Goal: Task Accomplishment & Management: Manage account settings

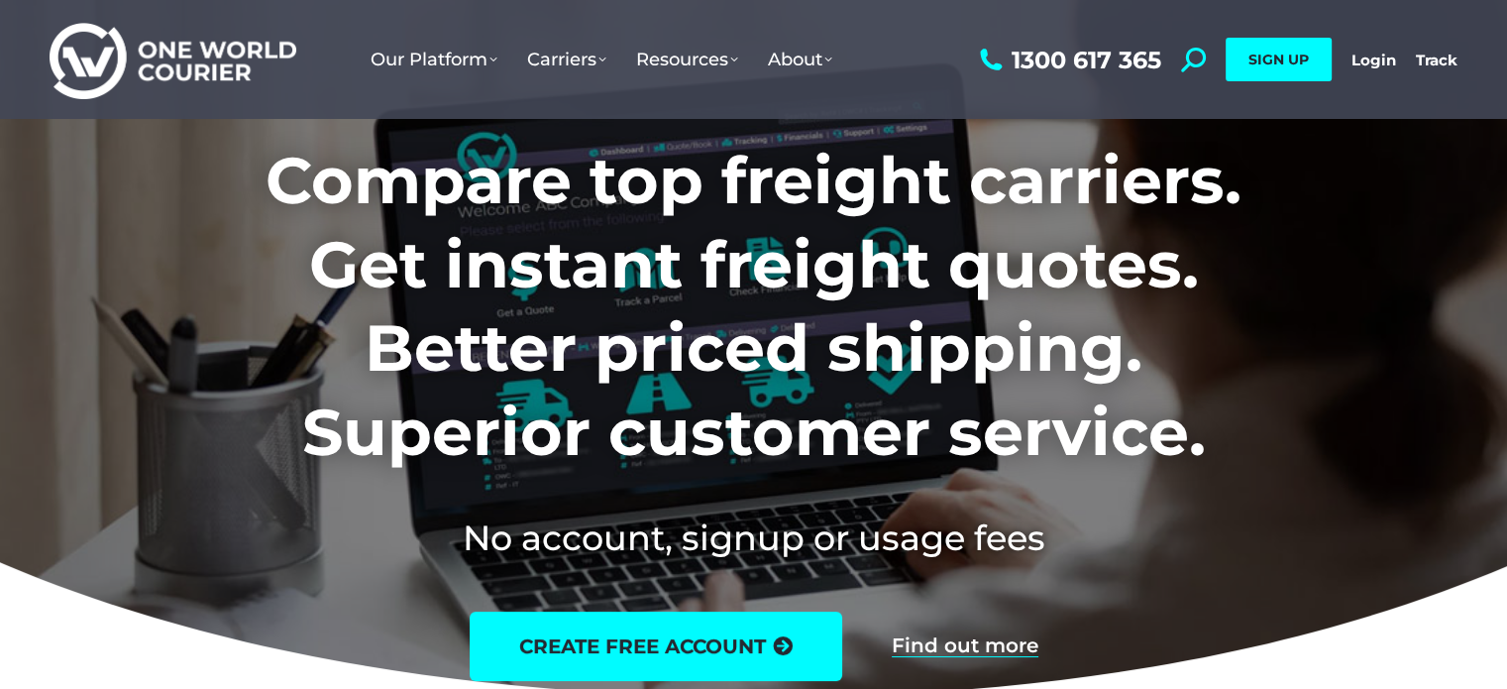
click at [1387, 58] on link "Login" at bounding box center [1373, 60] width 45 height 19
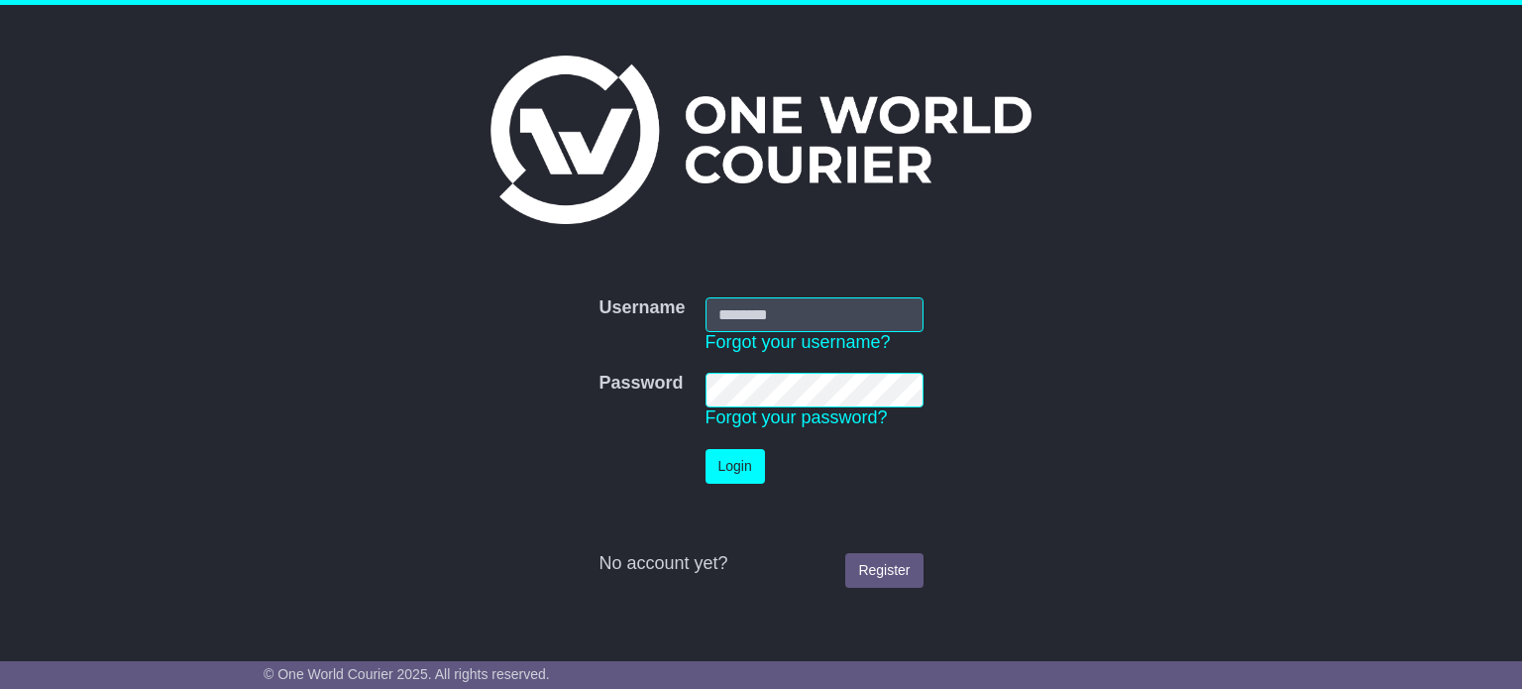
type input "**********"
click at [746, 464] on button "Login" at bounding box center [734, 466] width 59 height 35
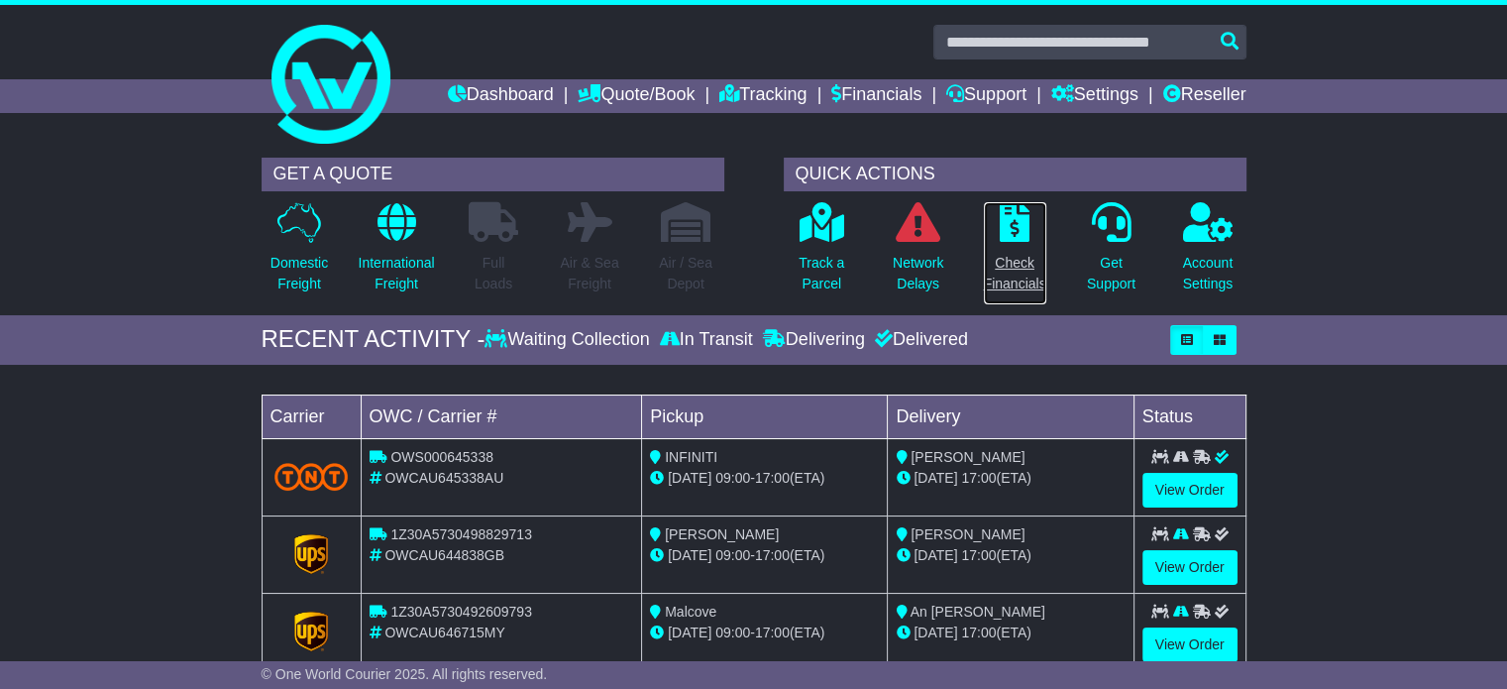
click at [1022, 266] on p "Check Financials" at bounding box center [1015, 274] width 62 height 42
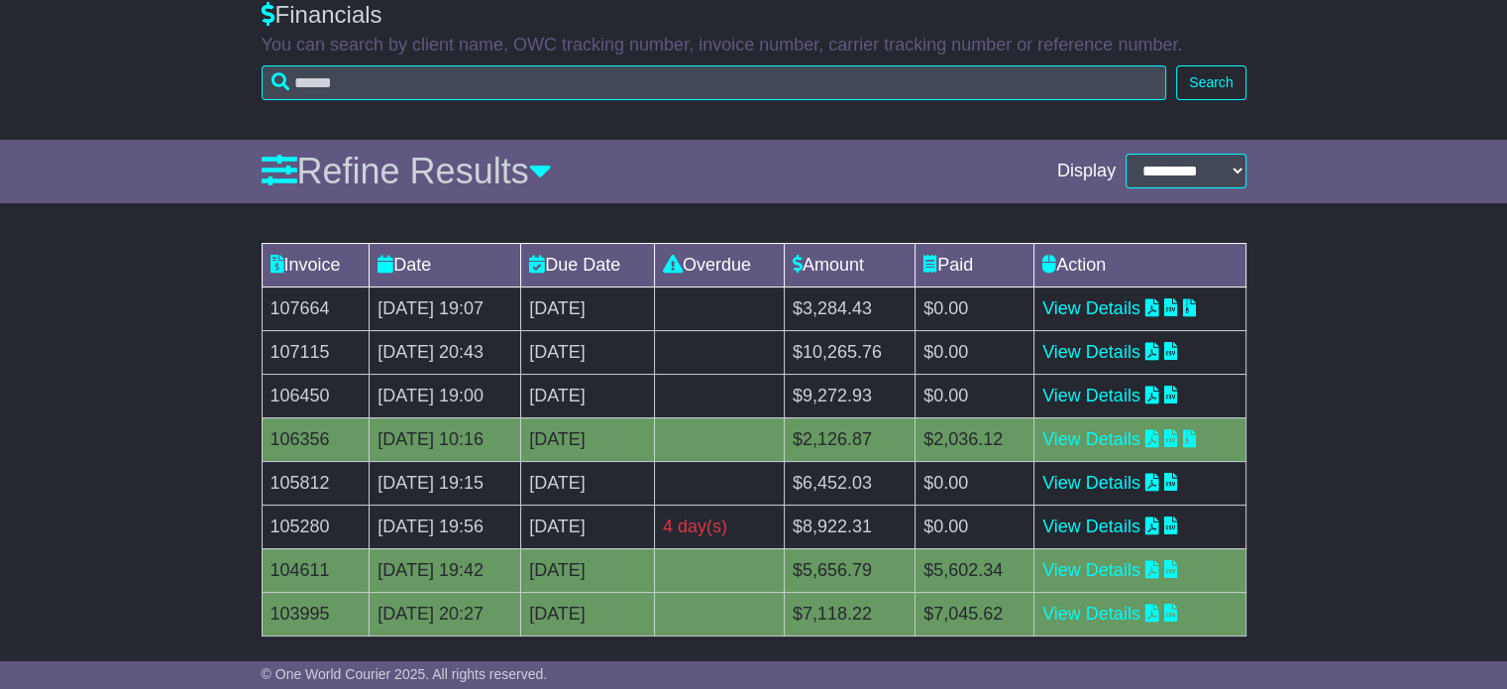
scroll to position [198, 0]
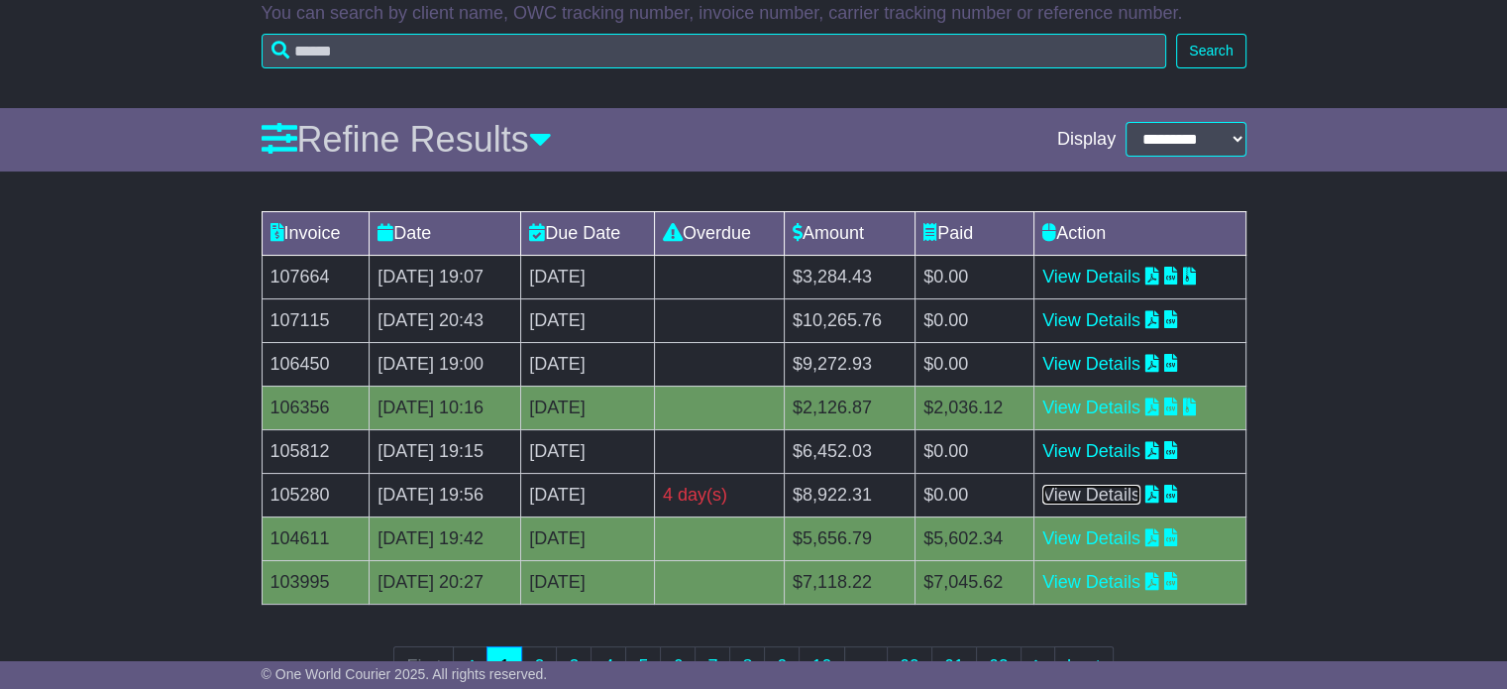
click at [1100, 489] on link "View Details" at bounding box center [1091, 494] width 98 height 20
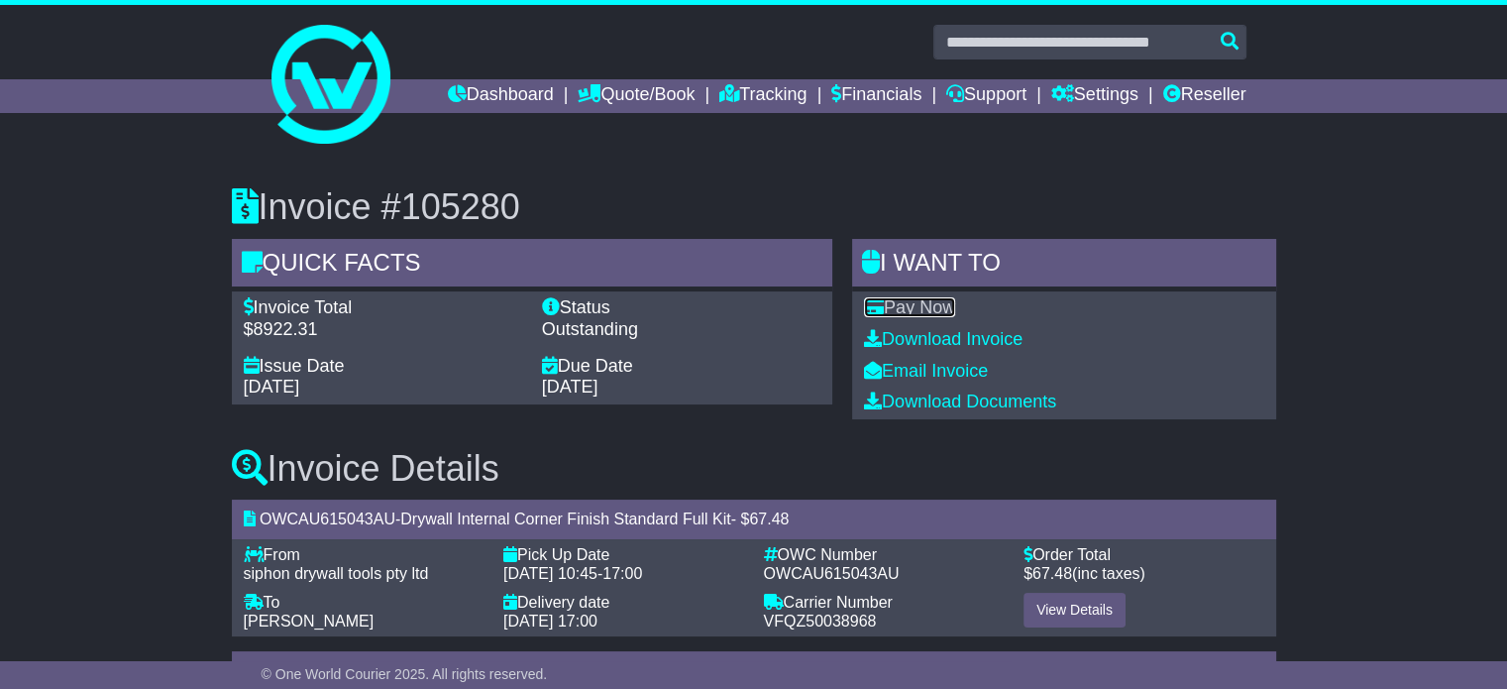
click at [927, 298] on link "Pay Now" at bounding box center [909, 307] width 91 height 20
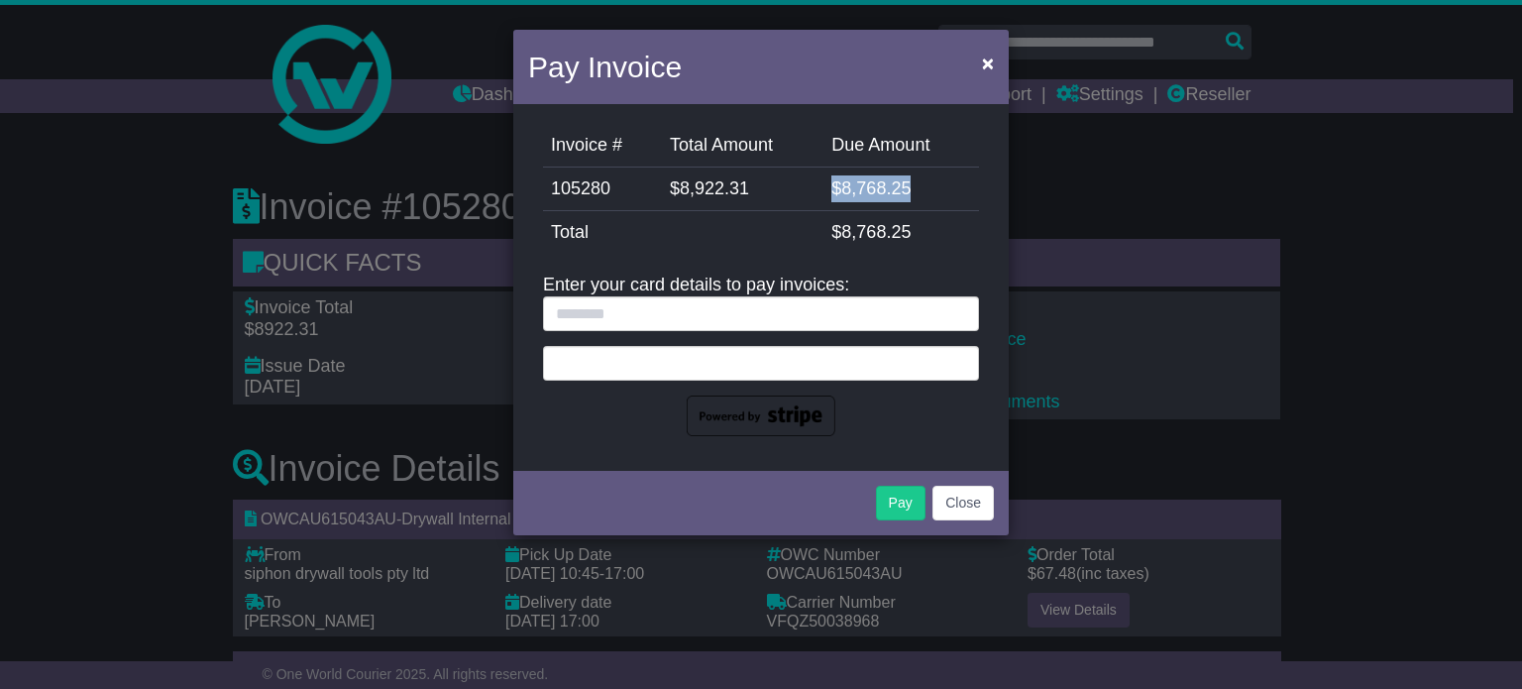
drag, startPoint x: 834, startPoint y: 184, endPoint x: 907, endPoint y: 188, distance: 73.4
click at [907, 188] on td "$ 8,768.25" at bounding box center [901, 189] width 156 height 44
copy td "$ 8,768.25"
click at [995, 58] on button "×" at bounding box center [988, 63] width 32 height 41
